Goal: Information Seeking & Learning: Learn about a topic

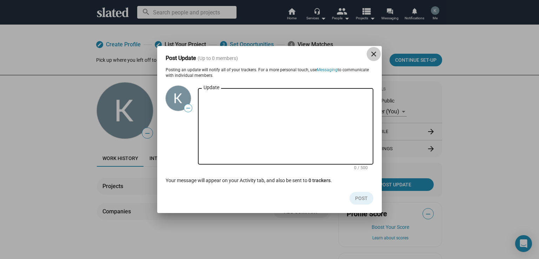
click at [368, 54] on span "close" at bounding box center [374, 54] width 14 height 8
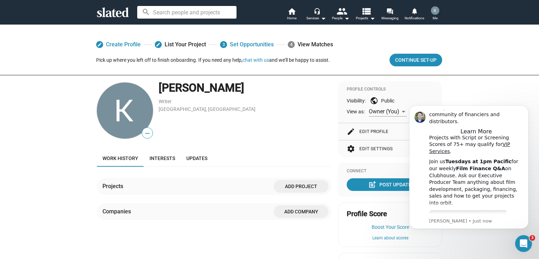
scroll to position [44, 0]
click at [527, 106] on icon "Dismiss notification" at bounding box center [527, 107] width 4 height 4
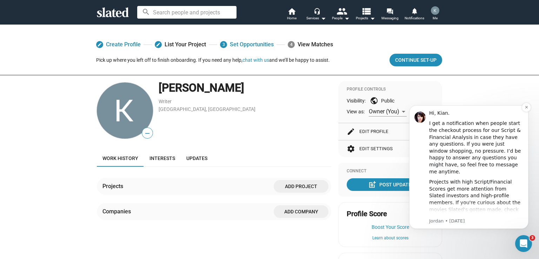
click at [523, 111] on div "Hi, Kian." at bounding box center [476, 113] width 94 height 7
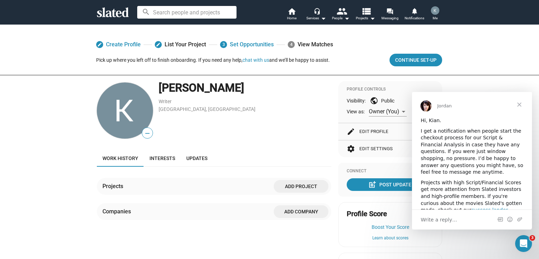
scroll to position [0, 0]
click at [524, 104] on span "Close" at bounding box center [519, 104] width 25 height 25
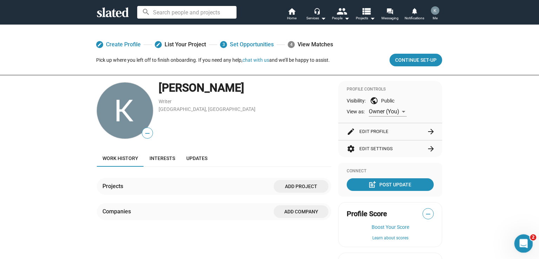
drag, startPoint x: 1038, startPoint y: 486, endPoint x: 522, endPoint y: 248, distance: 568.5
click at [522, 249] on div "Open Intercom Messenger" at bounding box center [522, 242] width 23 height 23
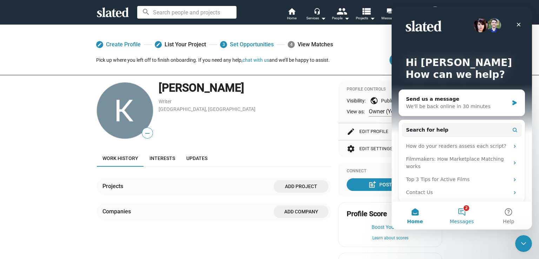
click at [468, 214] on button "2 Messages" at bounding box center [462, 216] width 47 height 28
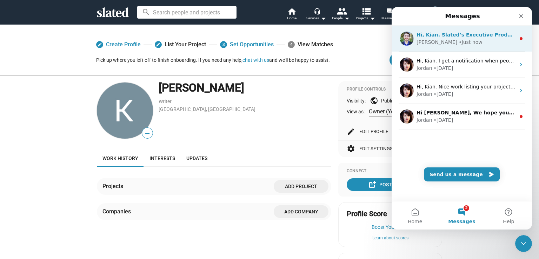
click at [484, 45] on div "Mitchell • Just now" at bounding box center [466, 42] width 99 height 7
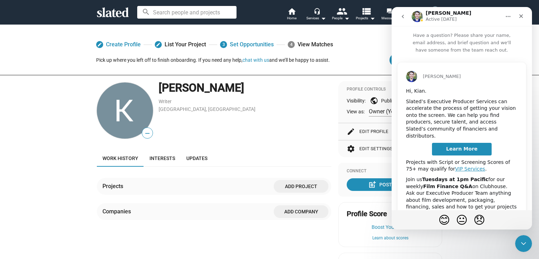
click at [404, 14] on icon "go back" at bounding box center [403, 17] width 6 height 6
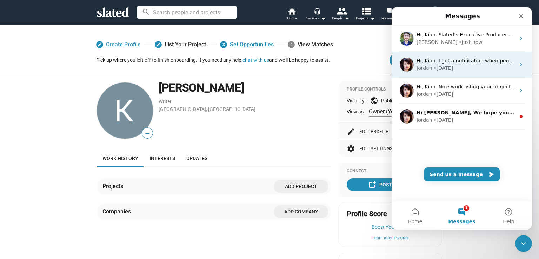
click at [417, 69] on div "Jordan" at bounding box center [425, 68] width 16 height 7
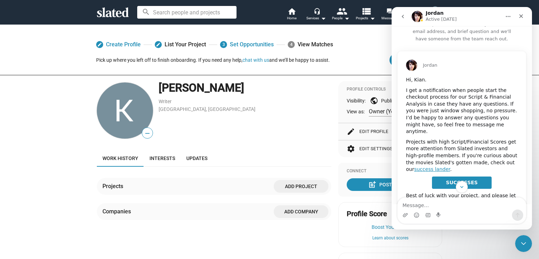
scroll to position [11, 0]
click at [404, 21] on button "go back" at bounding box center [402, 16] width 13 height 13
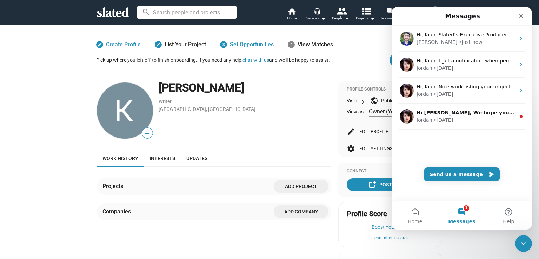
scroll to position [0, 0]
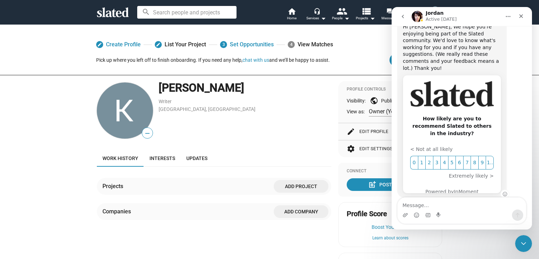
scroll to position [44, 0]
click at [404, 17] on icon "go back" at bounding box center [403, 17] width 6 height 6
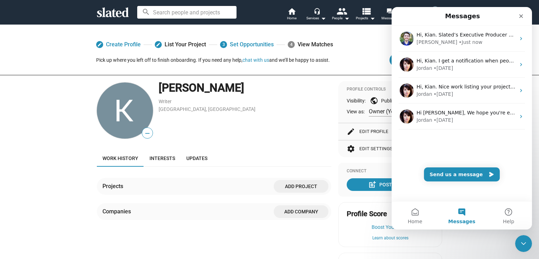
click at [334, 42] on div "edit Create Profile edit List Your Project 3 Set Opportunities 4 View Matches" at bounding box center [269, 44] width 346 height 13
click at [524, 18] on div "Close" at bounding box center [521, 16] width 13 height 13
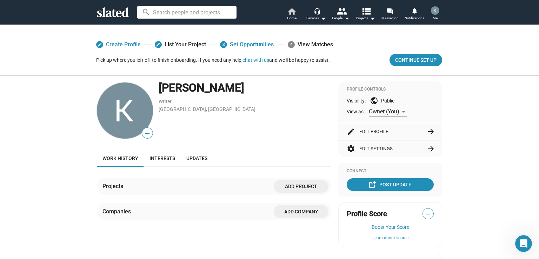
click at [295, 13] on mat-icon "home" at bounding box center [292, 11] width 8 height 8
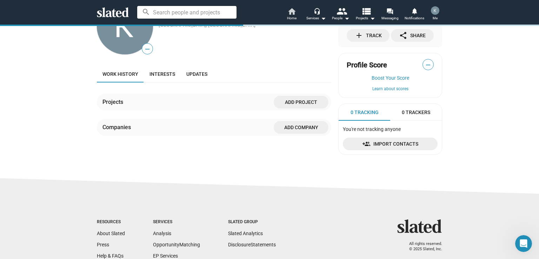
scroll to position [84, 0]
click at [171, 71] on span "Interests" at bounding box center [163, 74] width 26 height 6
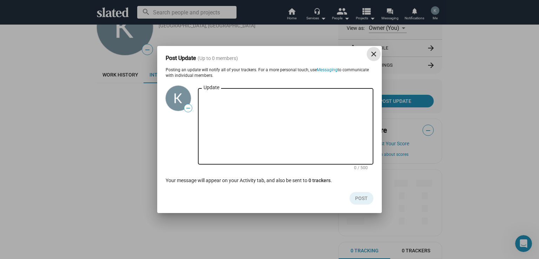
scroll to position [84, 0]
click at [376, 55] on mat-icon "close" at bounding box center [374, 54] width 8 height 8
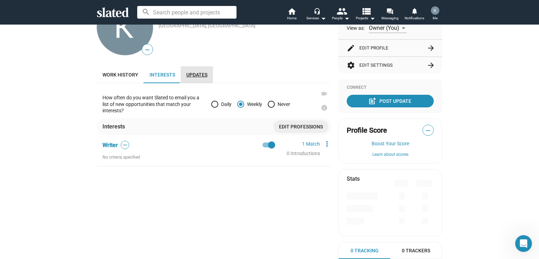
click at [199, 76] on span "Updates" at bounding box center [196, 75] width 21 height 6
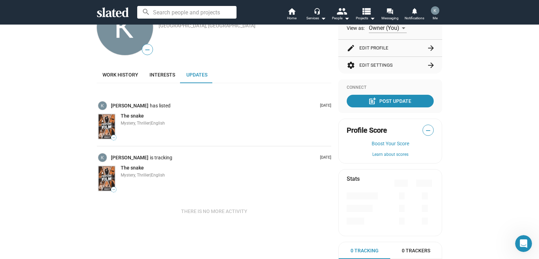
click at [101, 132] on img at bounding box center [106, 126] width 17 height 25
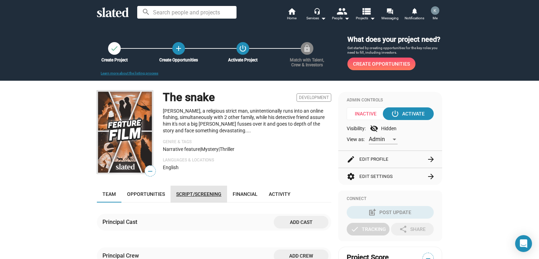
click at [176, 191] on link "Script/Screening" at bounding box center [199, 194] width 57 height 17
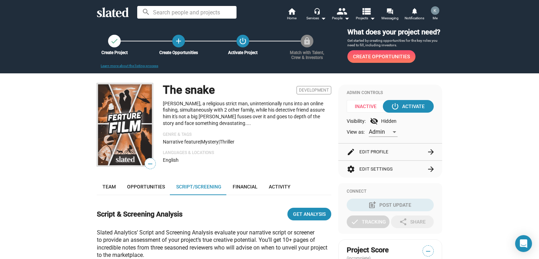
scroll to position [5, 0]
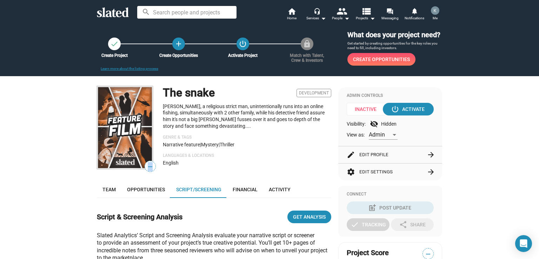
drag, startPoint x: 147, startPoint y: 166, endPoint x: 149, endPoint y: 171, distance: 4.6
click at [149, 171] on span "—" at bounding box center [150, 166] width 11 height 9
click at [401, 110] on div "power_settings_new Activate" at bounding box center [409, 109] width 32 height 13
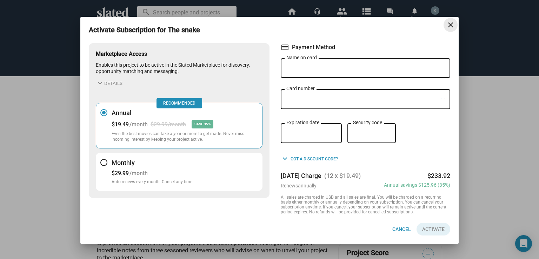
click at [448, 25] on mat-icon "close" at bounding box center [451, 25] width 8 height 8
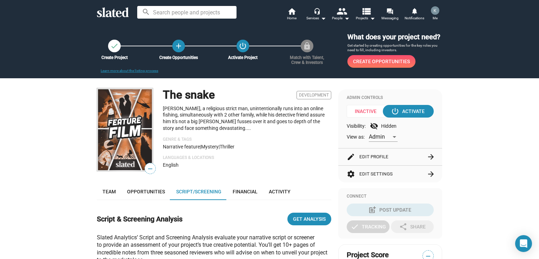
scroll to position [0, 0]
